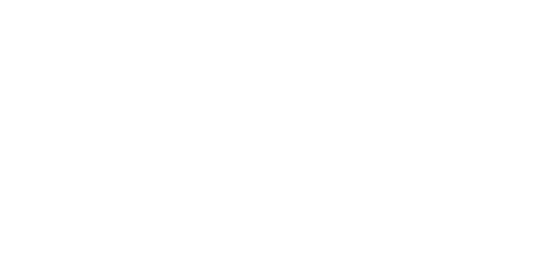
select select
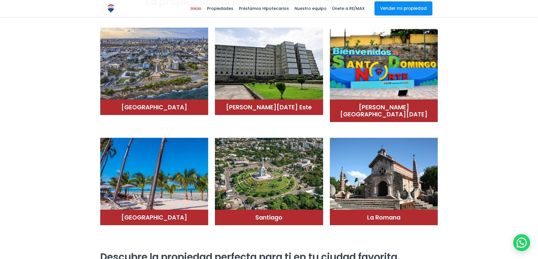
scroll to position [334, 0]
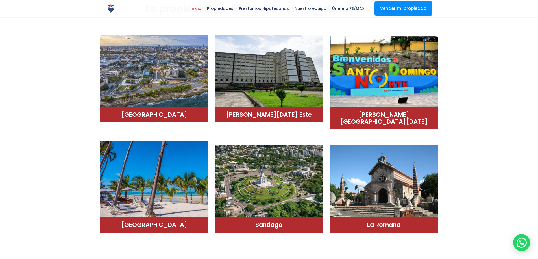
click at [171, 185] on img at bounding box center [154, 179] width 108 height 76
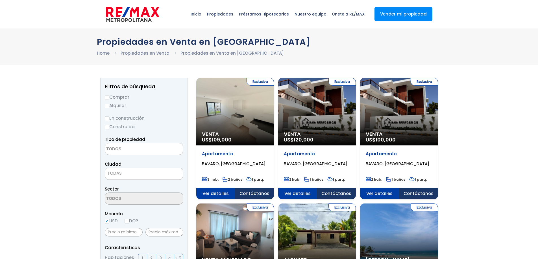
select select
click at [235, 128] on div "Exclusiva Venta US$ 109,000" at bounding box center [235, 112] width 78 height 68
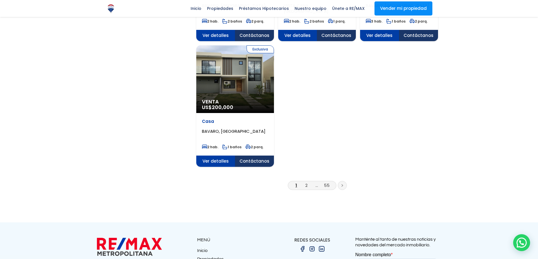
scroll to position [678, 0]
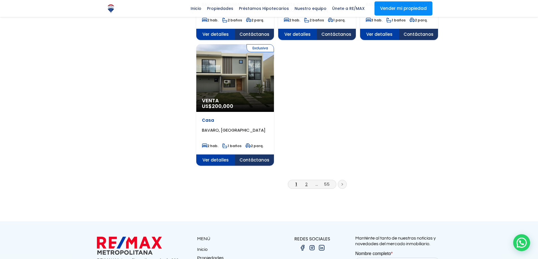
click at [306, 181] on link "2" at bounding box center [306, 184] width 2 height 6
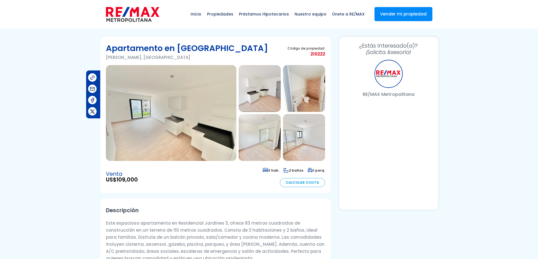
select select "ES"
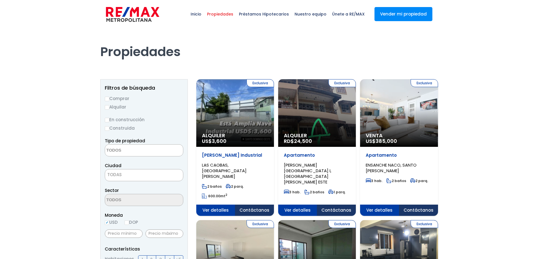
select select
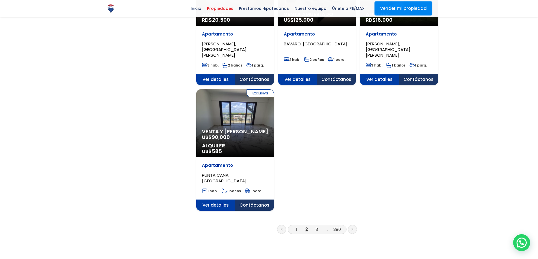
scroll to position [654, 0]
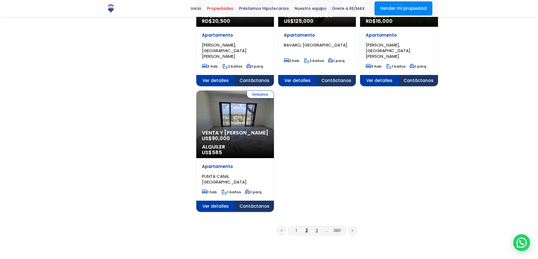
click at [317, 228] on link "3" at bounding box center [316, 231] width 3 height 6
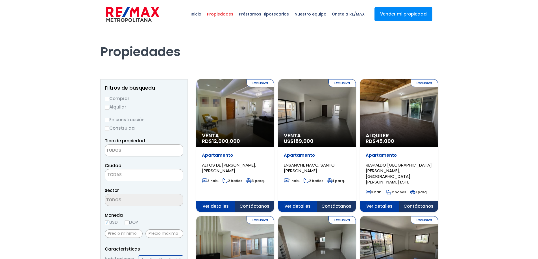
select select
click at [137, 17] on img at bounding box center [132, 14] width 53 height 17
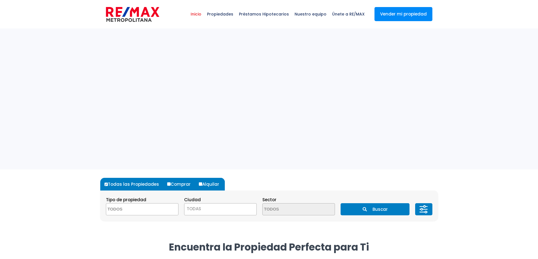
select select
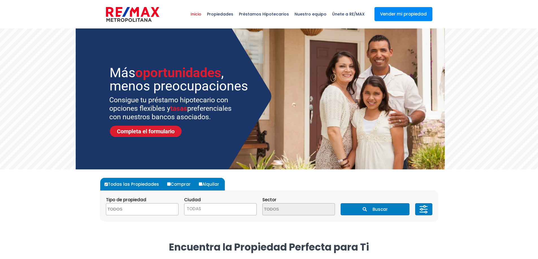
click at [214, 209] on span "TODAS" at bounding box center [220, 209] width 72 height 8
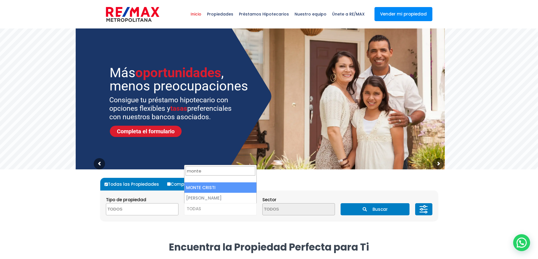
type input "monte"
select select "71"
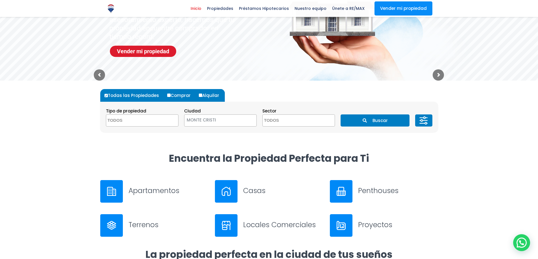
scroll to position [84, 0]
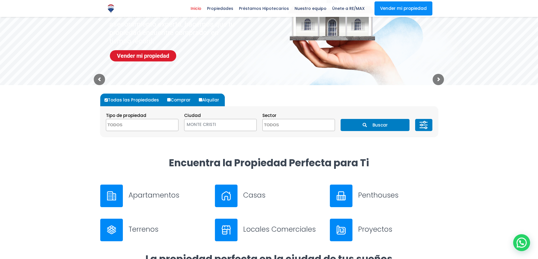
click at [362, 128] on button "Buscar" at bounding box center [374, 125] width 69 height 12
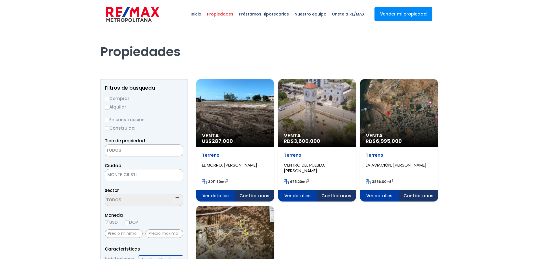
select select
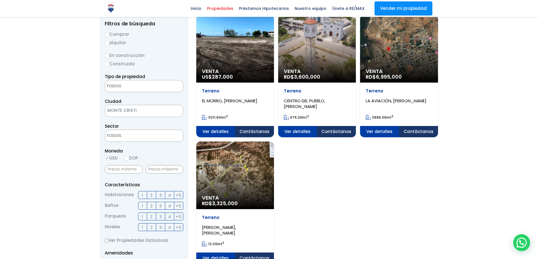
scroll to position [62, 0]
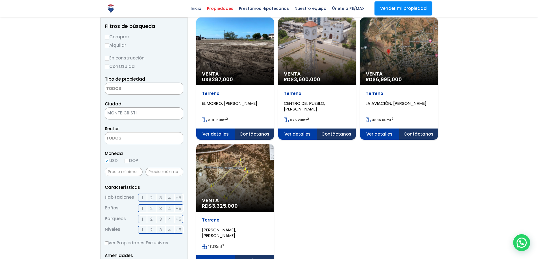
click at [240, 85] on div "Venta RD$ 3,325,000" at bounding box center [235, 51] width 78 height 68
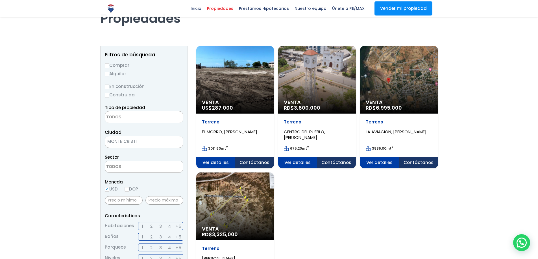
scroll to position [28, 0]
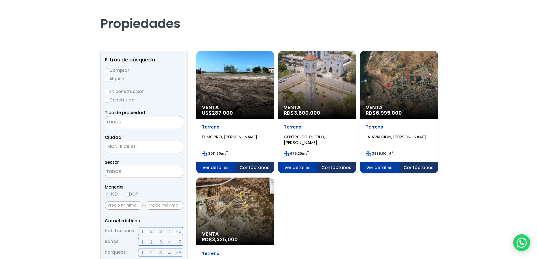
click at [233, 110] on span "6,995,000" at bounding box center [222, 113] width 21 height 7
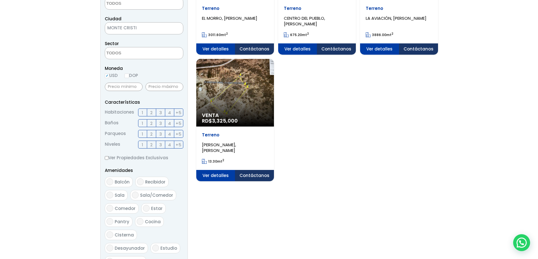
scroll to position [0, 0]
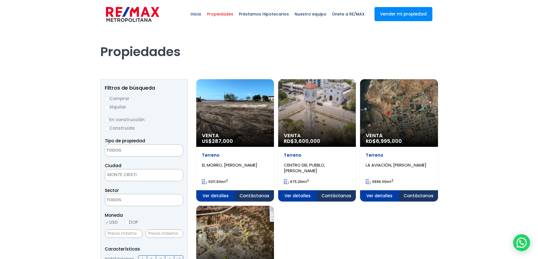
click at [138, 17] on img at bounding box center [132, 14] width 53 height 17
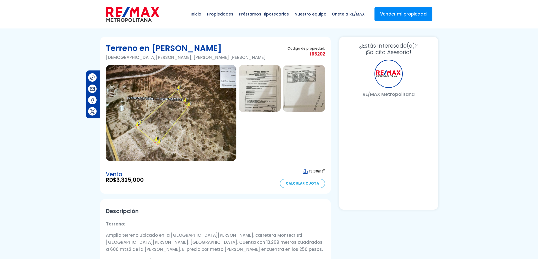
select select "ES"
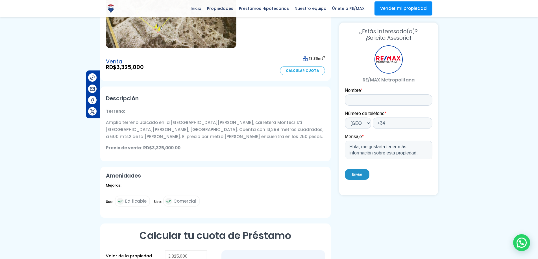
scroll to position [114, 0]
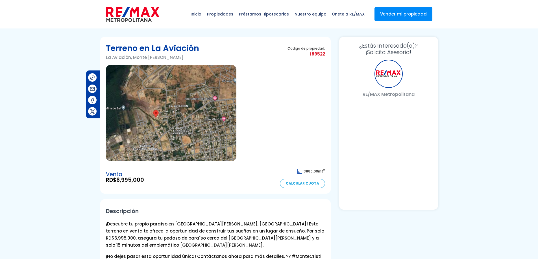
select select "ES"
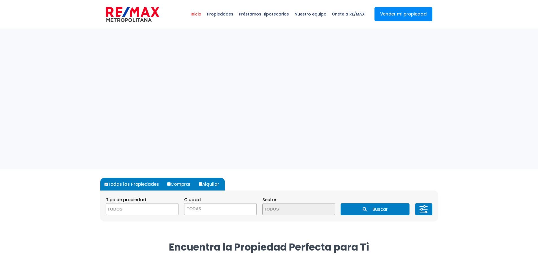
select select
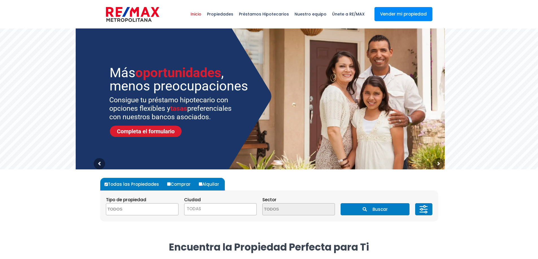
click at [227, 209] on span "TODAS" at bounding box center [220, 209] width 72 height 8
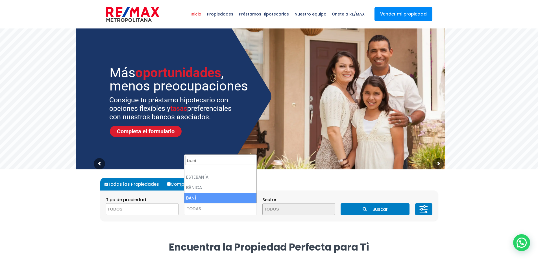
type input "bani"
select select "79"
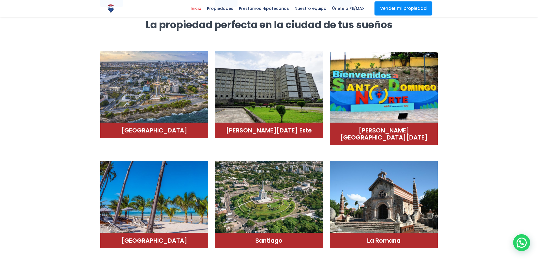
scroll to position [91, 0]
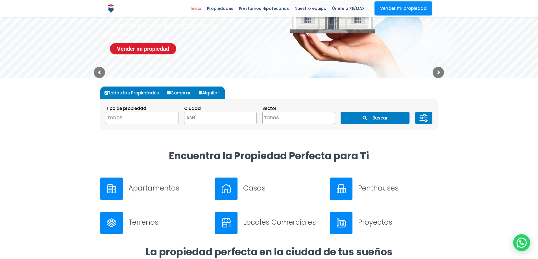
click at [395, 115] on button "Buscar" at bounding box center [374, 118] width 69 height 12
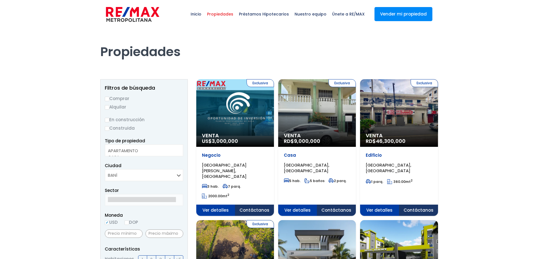
select select
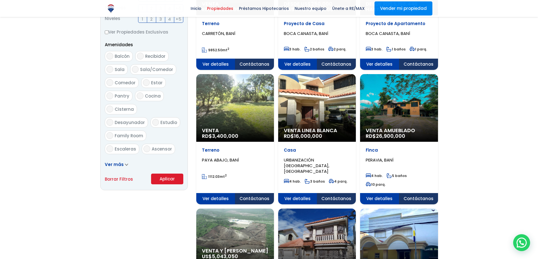
scroll to position [281, 0]
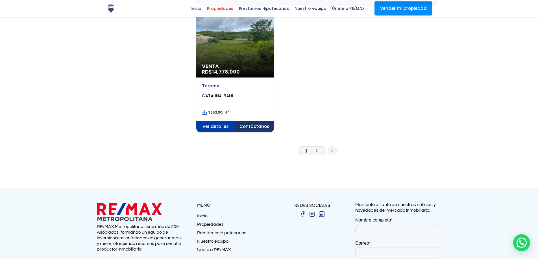
scroll to position [736, 0]
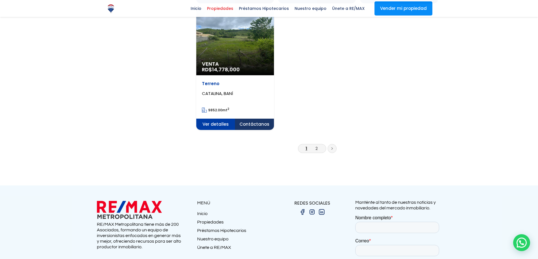
click at [318, 145] on li "2" at bounding box center [316, 148] width 9 height 7
click at [316, 146] on link "2" at bounding box center [316, 149] width 2 height 6
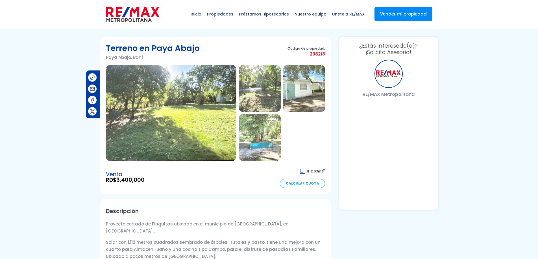
select select "ES"
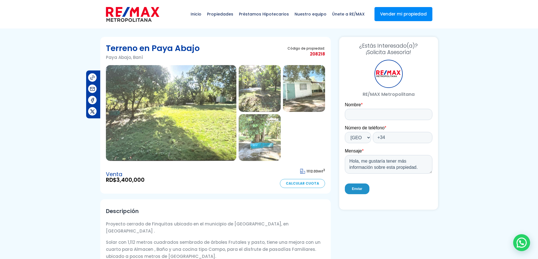
click at [307, 92] on img at bounding box center [304, 88] width 42 height 47
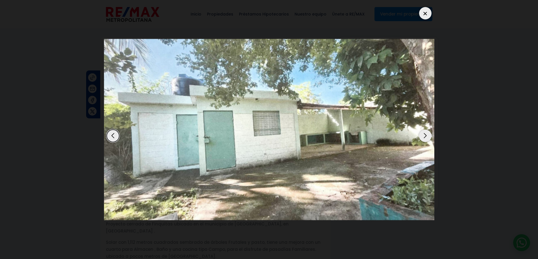
click at [419, 11] on div at bounding box center [425, 13] width 12 height 12
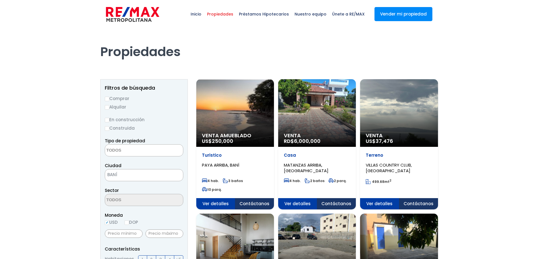
select select
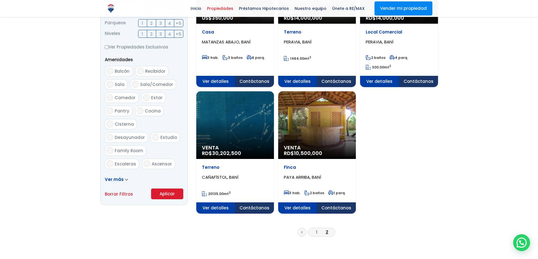
scroll to position [256, 0]
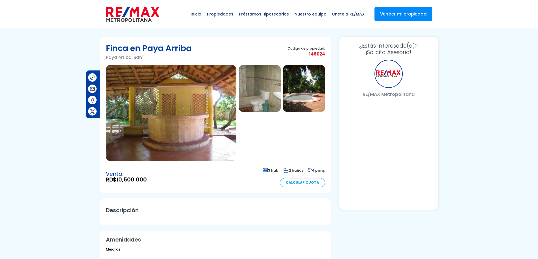
select select "ES"
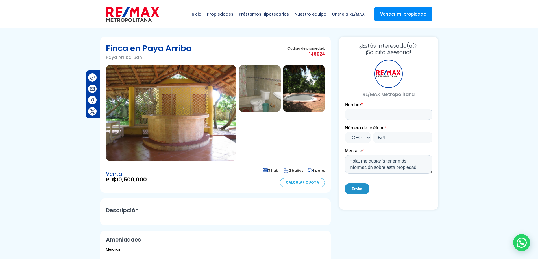
click at [187, 114] on img at bounding box center [171, 113] width 130 height 96
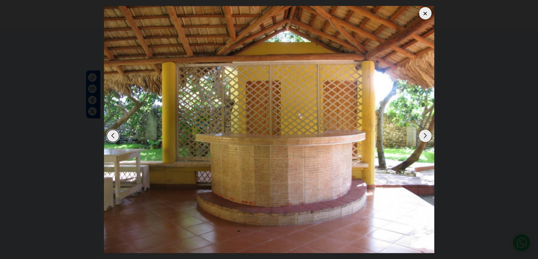
click at [423, 141] on div "Next slide" at bounding box center [425, 136] width 12 height 12
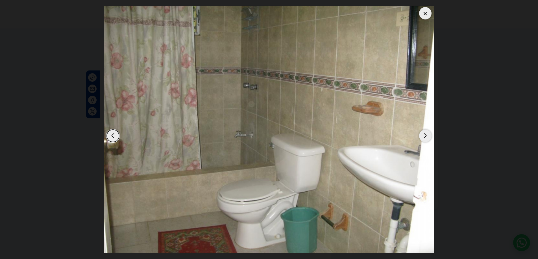
click at [423, 141] on div "Next slide" at bounding box center [425, 136] width 12 height 12
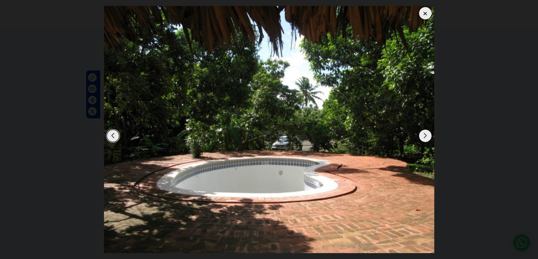
click at [423, 141] on div "Next slide" at bounding box center [425, 136] width 12 height 12
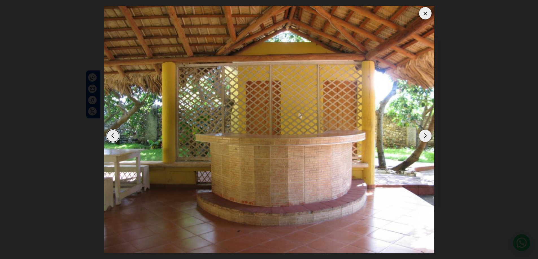
click at [423, 141] on div "Next slide" at bounding box center [425, 136] width 12 height 12
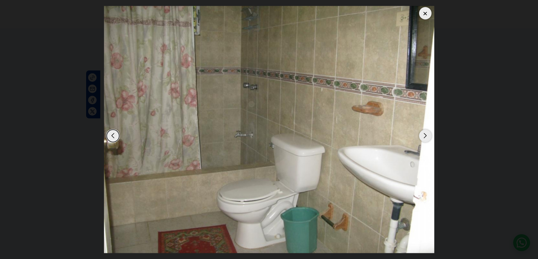
click at [423, 141] on div "Next slide" at bounding box center [425, 136] width 12 height 12
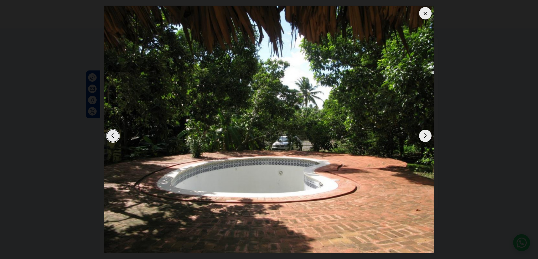
drag, startPoint x: 423, startPoint y: 141, endPoint x: 423, endPoint y: 135, distance: 5.6
click at [423, 135] on div "Next slide" at bounding box center [425, 136] width 12 height 12
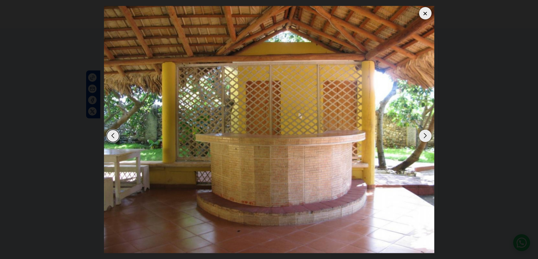
click at [423, 135] on div "Next slide" at bounding box center [425, 136] width 12 height 12
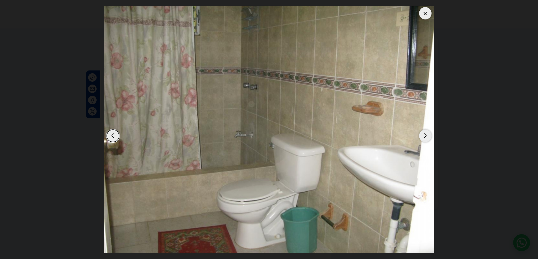
click at [423, 135] on div "Next slide" at bounding box center [425, 136] width 12 height 12
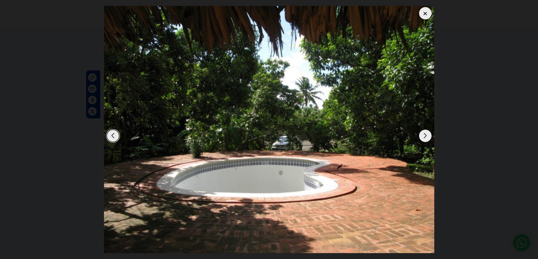
click at [423, 135] on div "Next slide" at bounding box center [425, 136] width 12 height 12
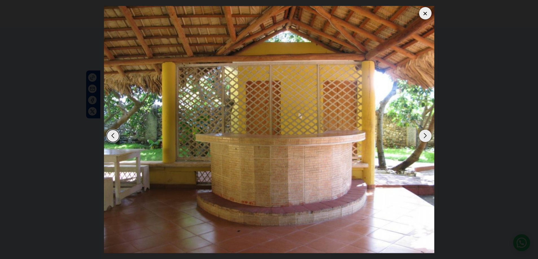
click at [428, 15] on div at bounding box center [425, 13] width 12 height 12
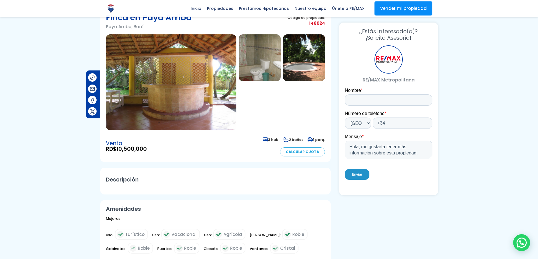
scroll to position [24, 0]
